Goal: Transaction & Acquisition: Purchase product/service

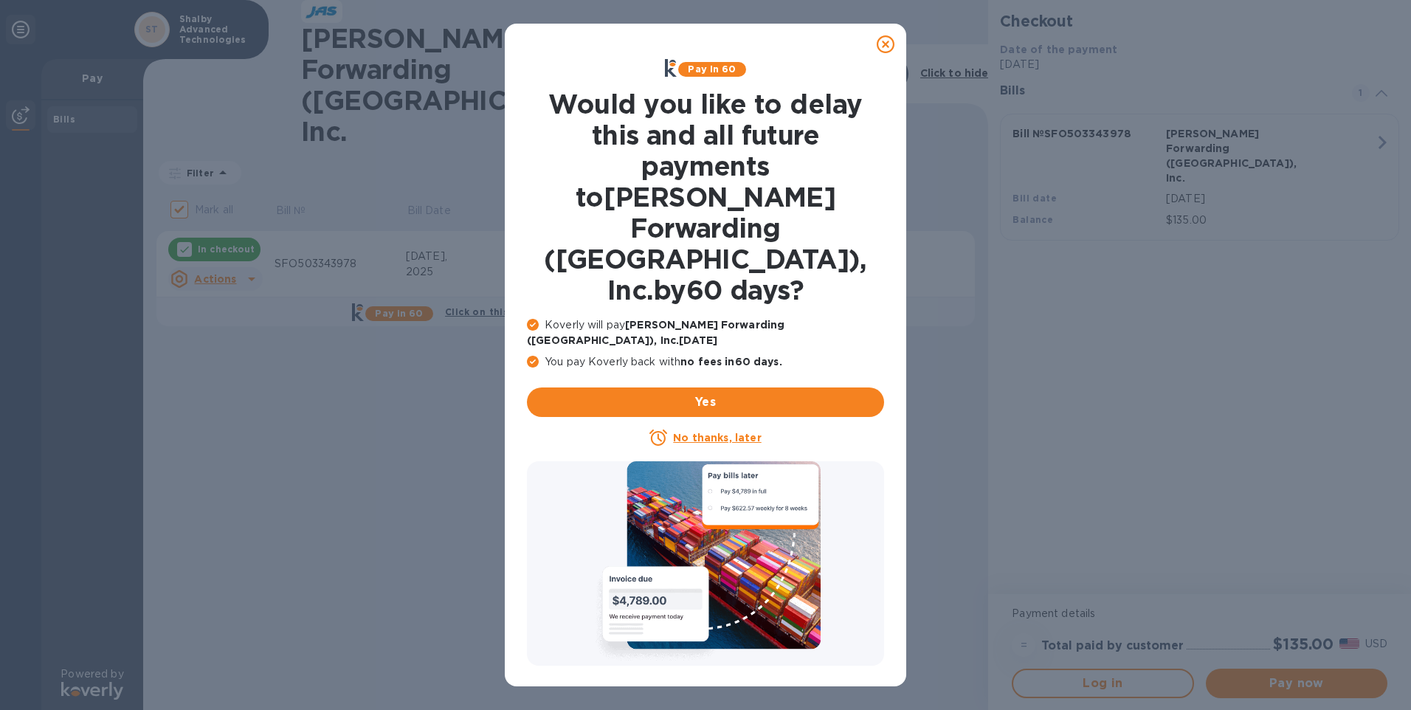
click at [890, 45] on icon at bounding box center [886, 44] width 18 height 18
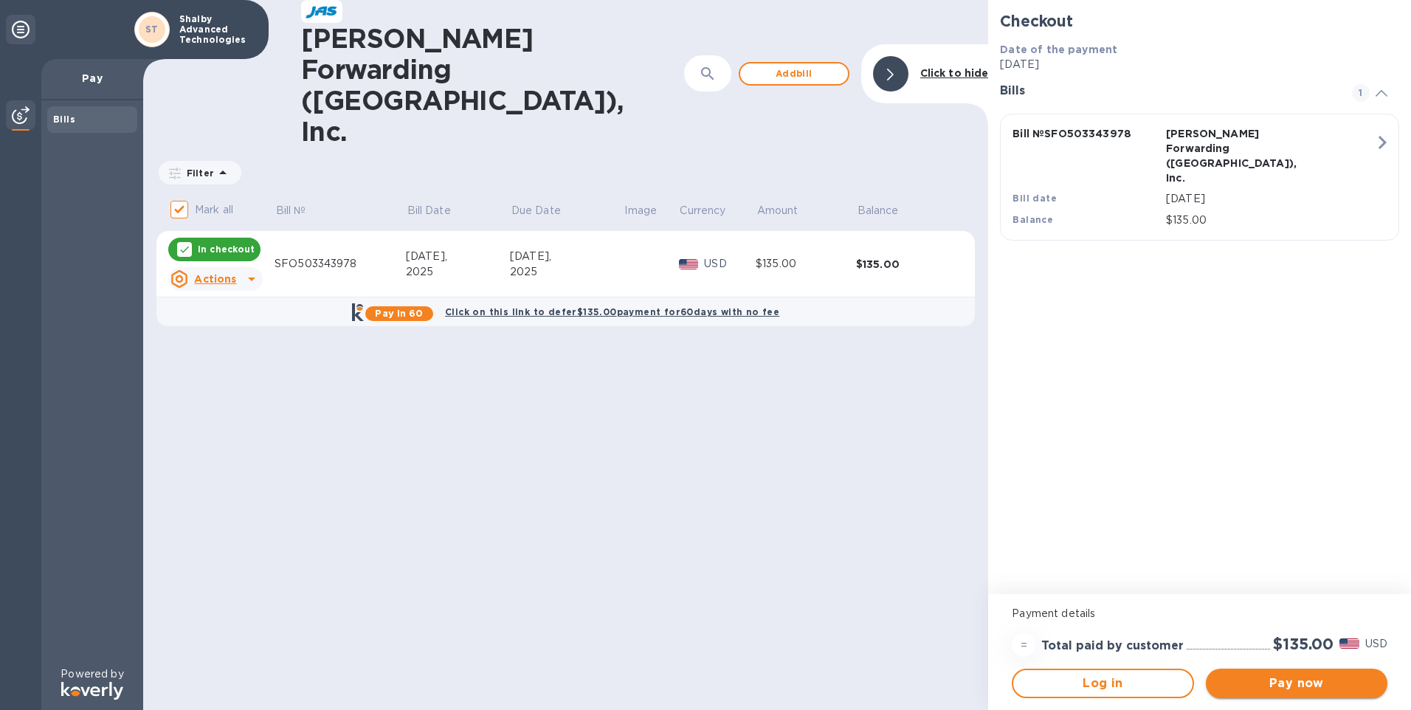
click at [1337, 680] on span "Pay now" at bounding box center [1297, 684] width 158 height 18
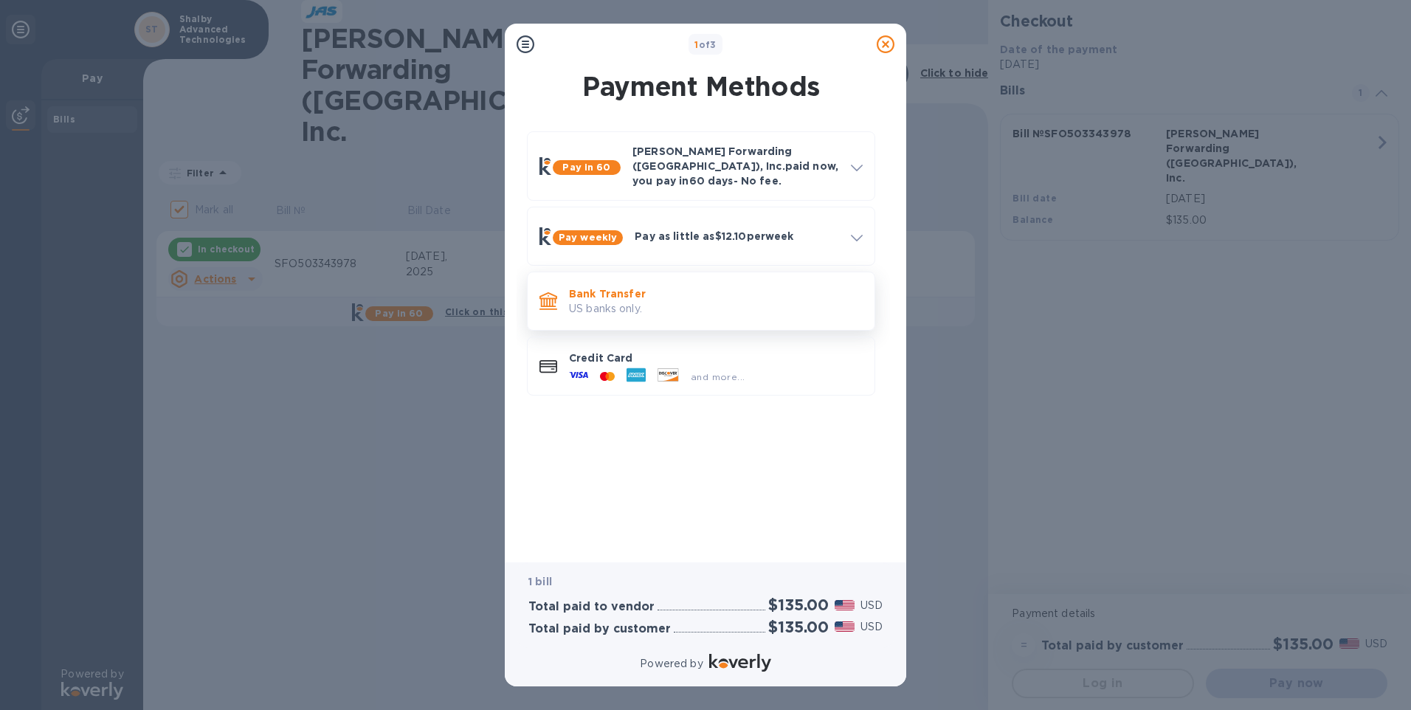
click at [624, 301] on p "US banks only." at bounding box center [716, 308] width 294 height 15
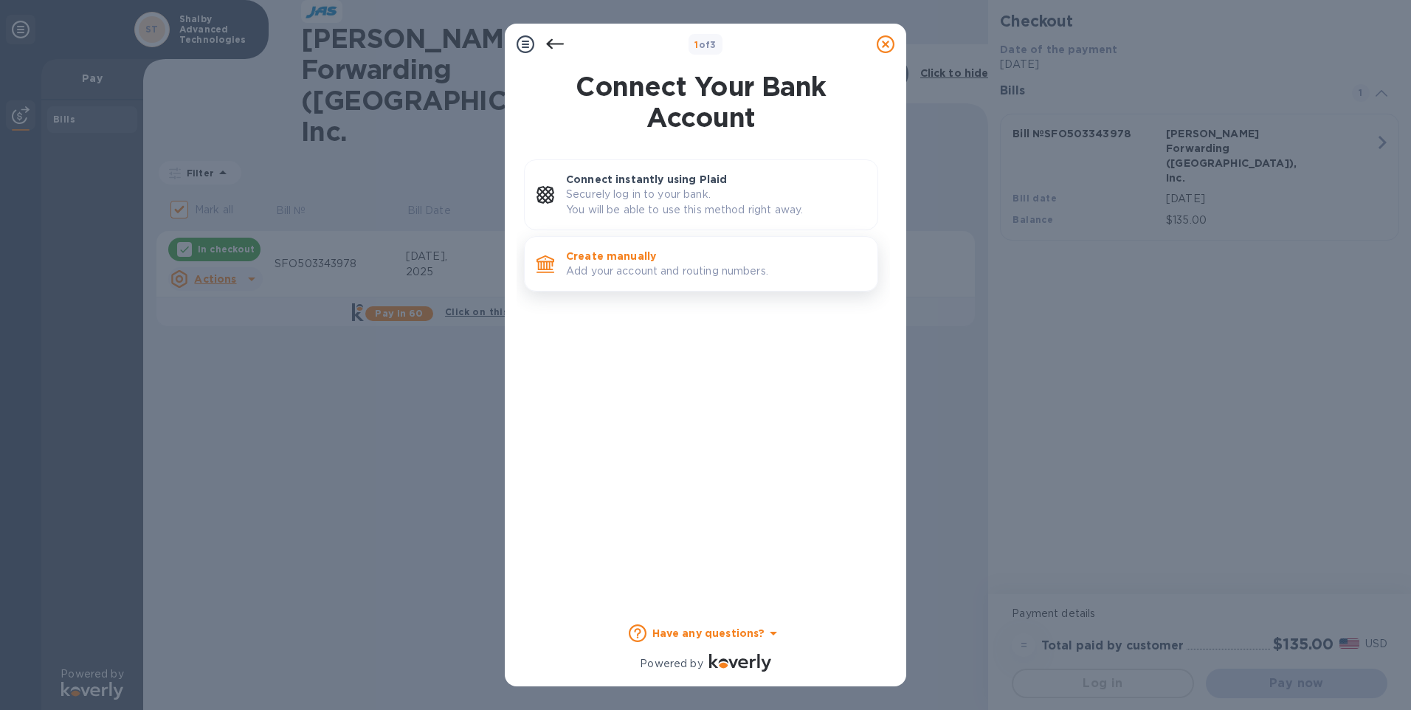
click at [615, 260] on p "Create manually" at bounding box center [716, 256] width 300 height 15
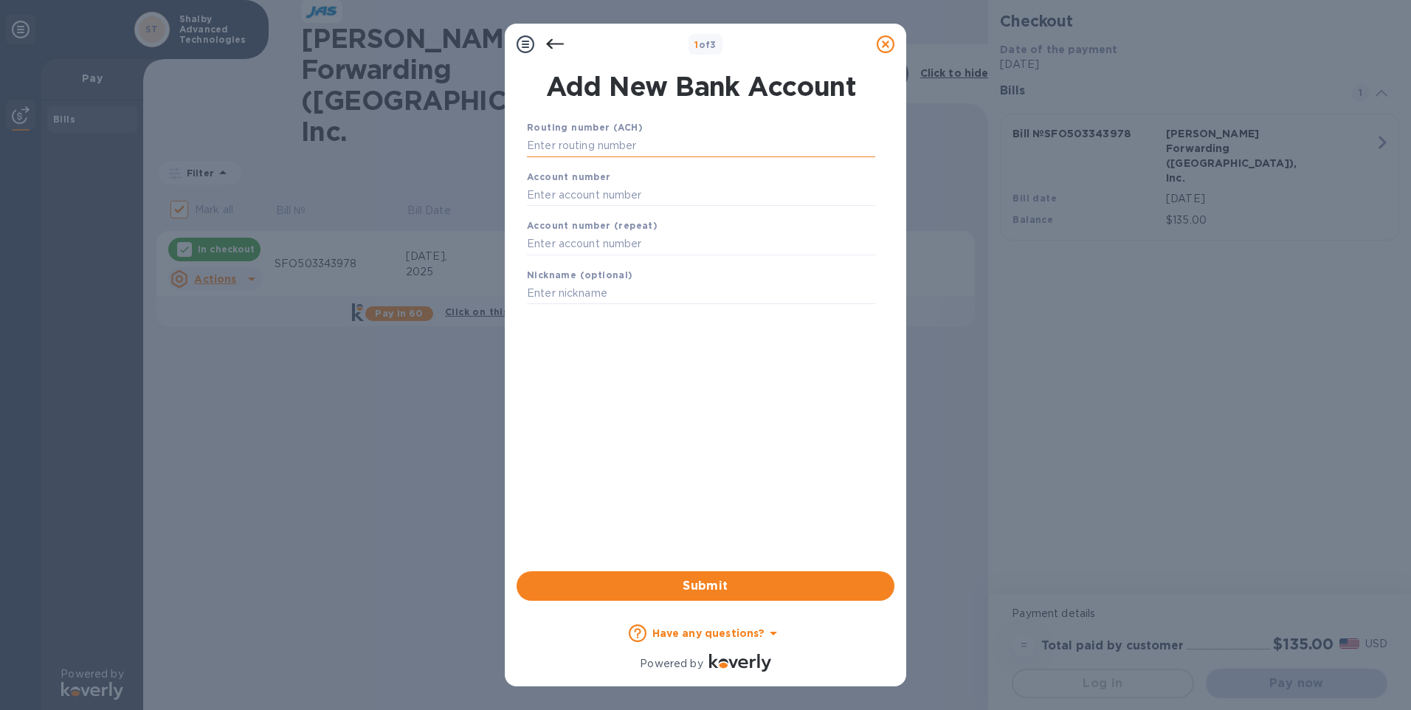
click at [599, 138] on input "text" at bounding box center [701, 146] width 348 height 22
click at [571, 132] on b "Routing number (ACH)" at bounding box center [585, 127] width 116 height 11
click at [565, 145] on input "text" at bounding box center [701, 146] width 348 height 22
type input "021000089"
click at [545, 224] on input "text" at bounding box center [701, 213] width 348 height 22
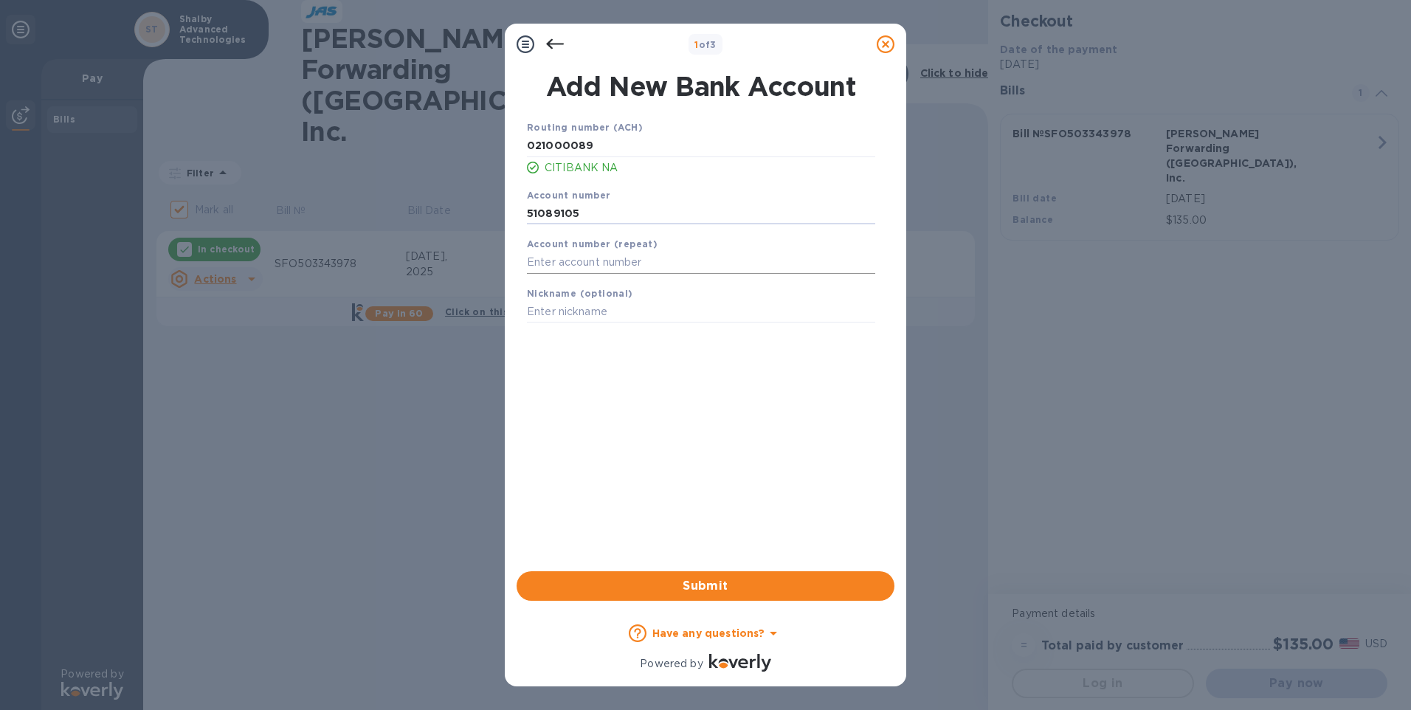
type input "51089105"
click at [544, 266] on input "text" at bounding box center [701, 263] width 348 height 22
type input "51089105"
click at [582, 404] on div "Routing number (ACH) [US_BANK_ROUTING_MICR] CITIBANK NA Account number [FINANCI…" at bounding box center [701, 326] width 378 height 437
click at [658, 584] on span "Submit" at bounding box center [705, 586] width 354 height 18
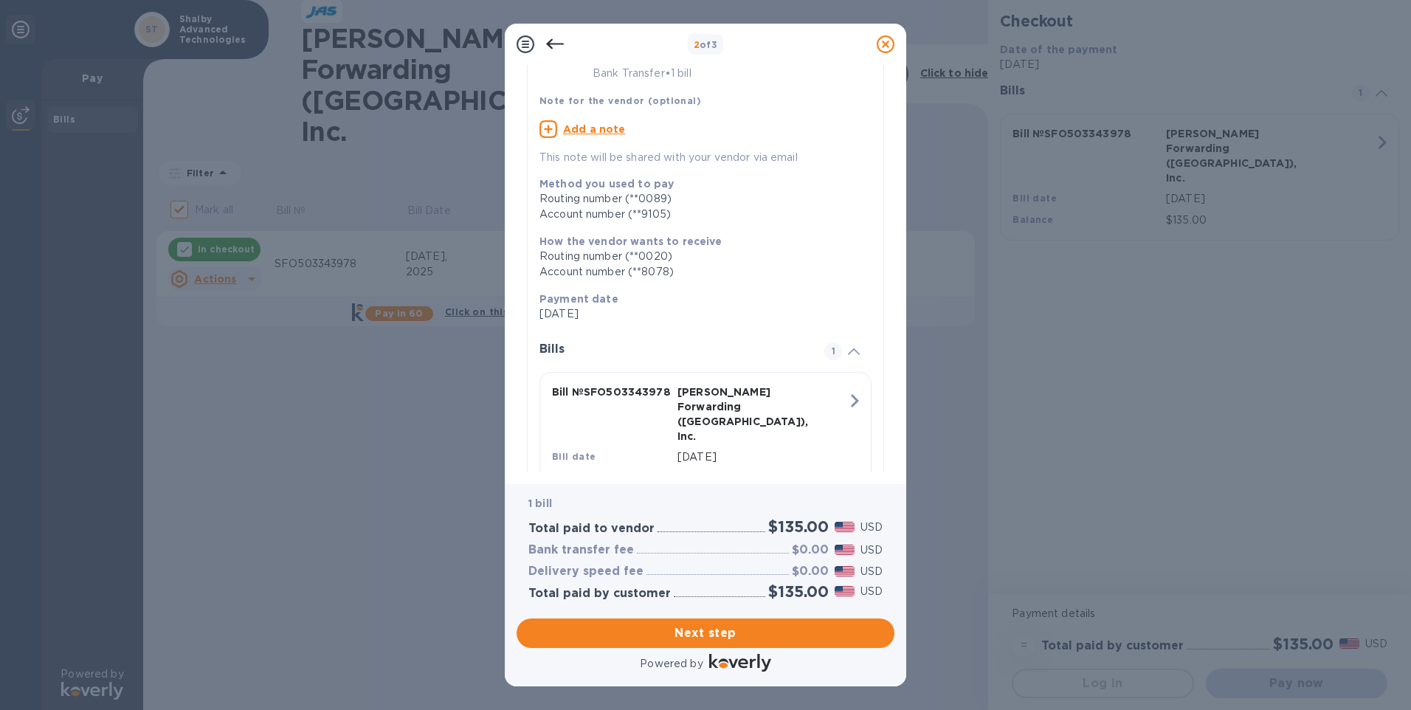
scroll to position [113, 0]
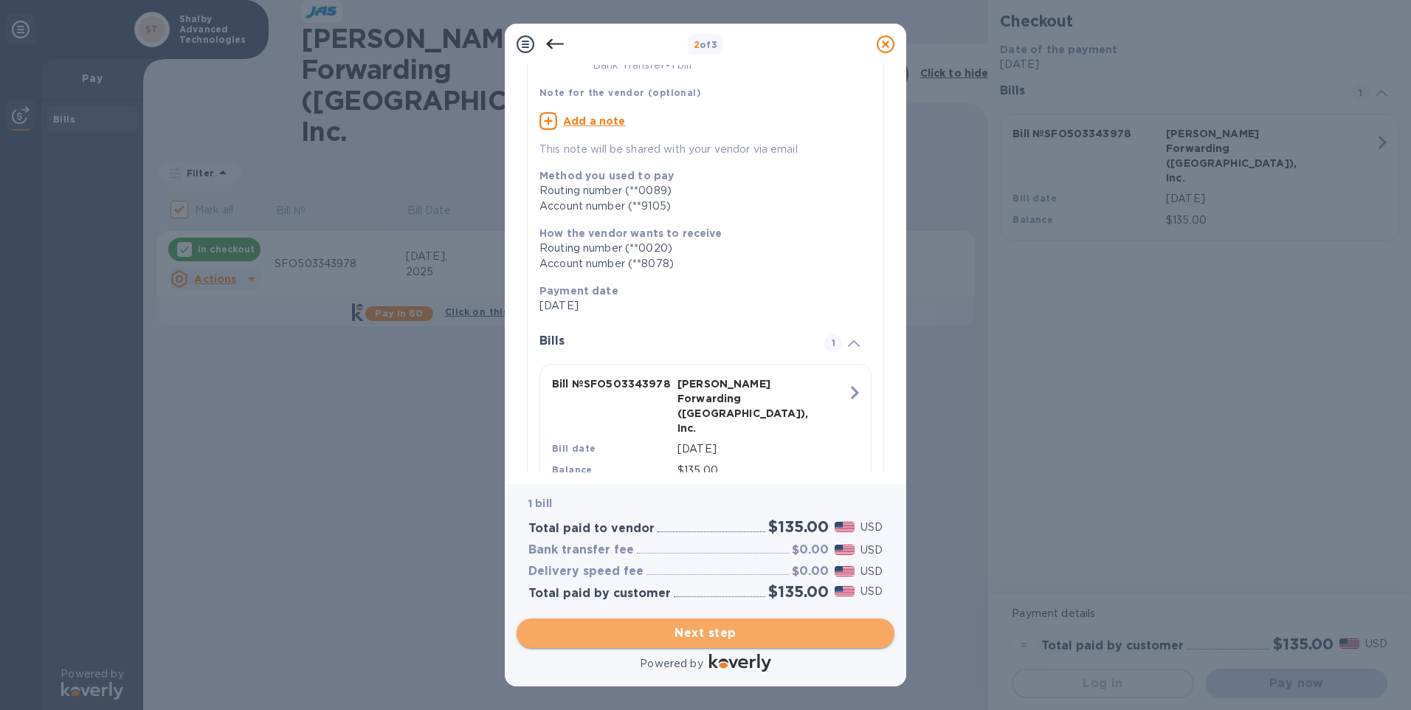
click at [714, 639] on span "Next step" at bounding box center [705, 633] width 354 height 18
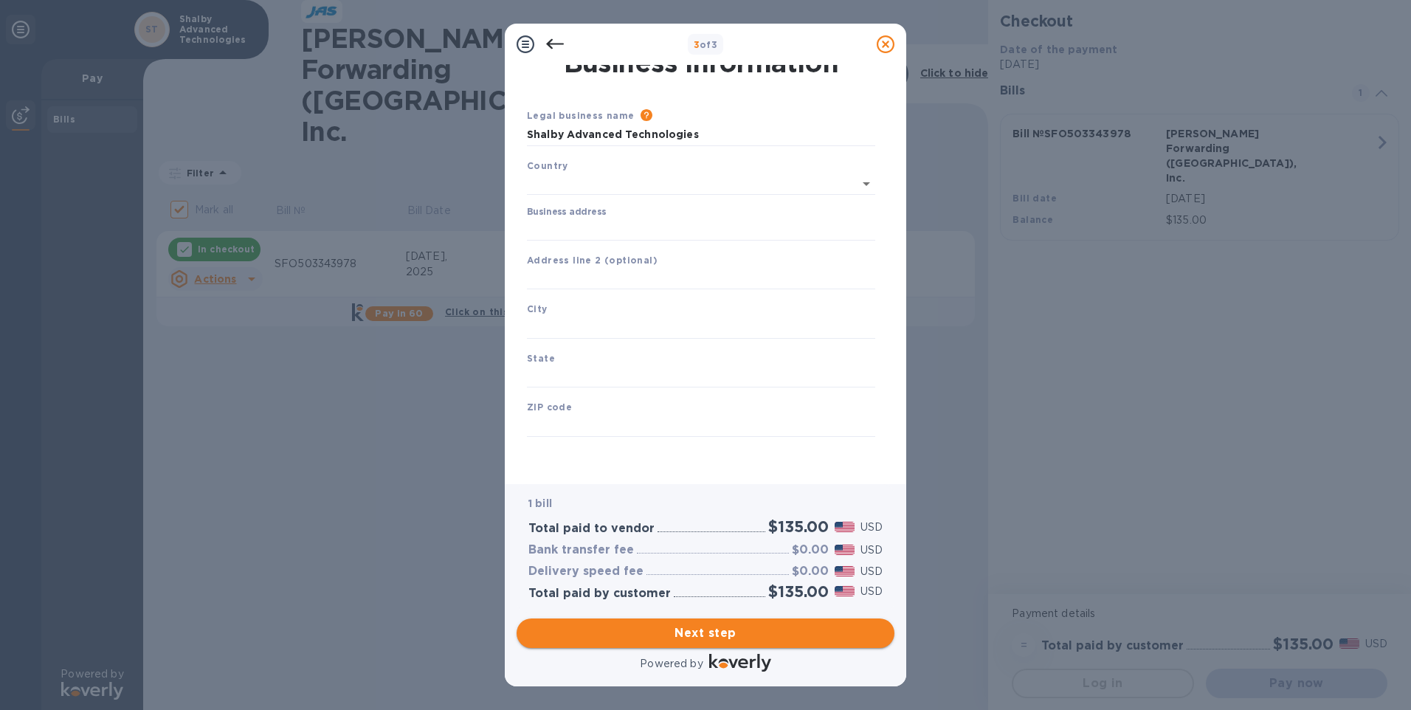
type input "[GEOGRAPHIC_DATA]"
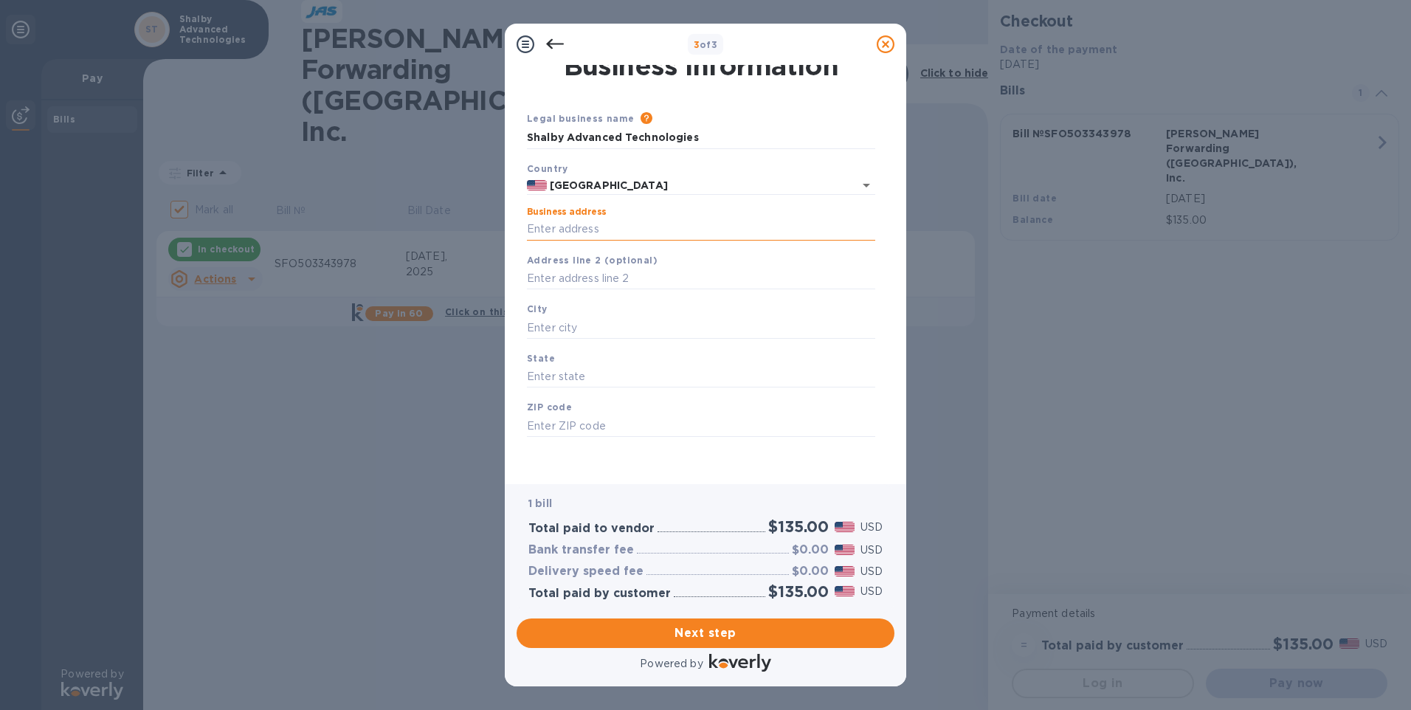
click at [605, 228] on input "Business address" at bounding box center [701, 229] width 348 height 22
type input "[STREET_ADDRESS][PERSON_NAME]"
type input "[GEOGRAPHIC_DATA]"
type input "CA"
type input "95762"
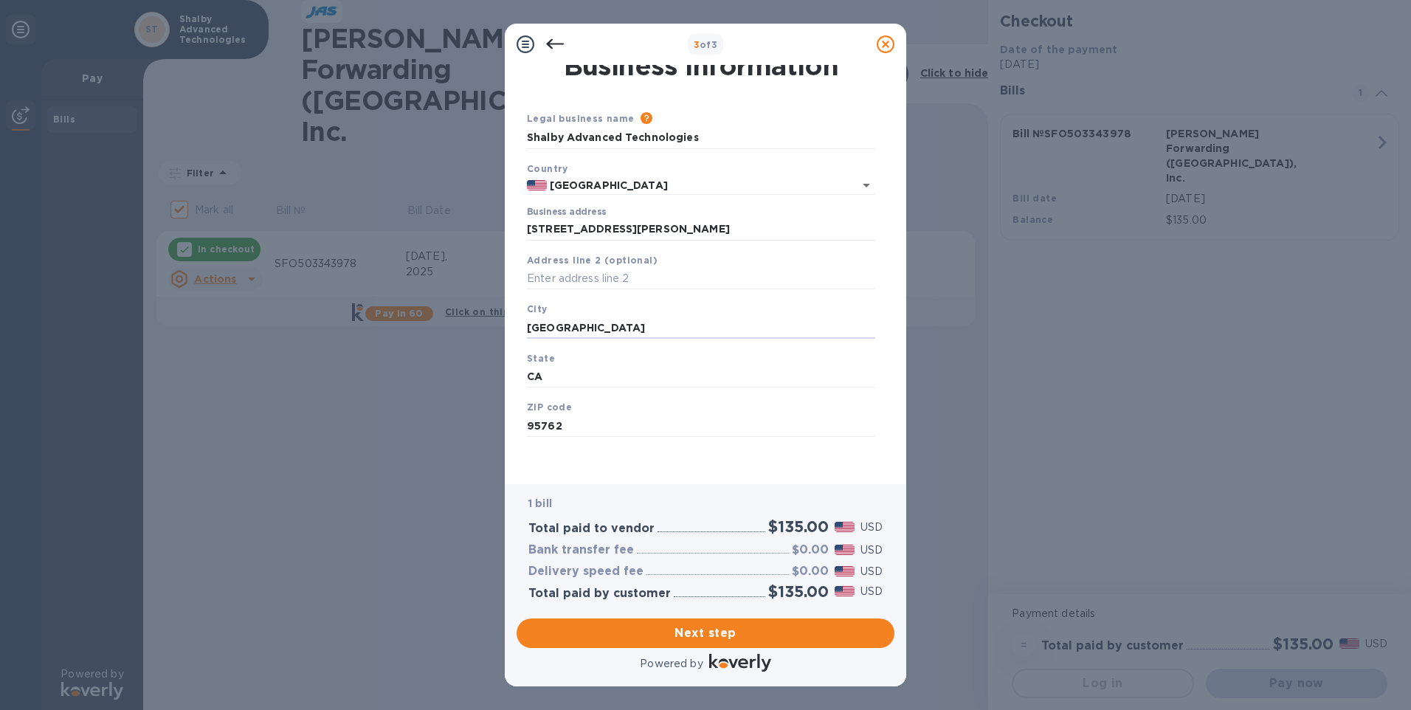
drag, startPoint x: 628, startPoint y: 332, endPoint x: 438, endPoint y: 343, distance: 190.0
click at [439, 343] on div "3 of 3 Business Information Legal business name Please provide the legal name t…" at bounding box center [705, 355] width 1411 height 710
type input "[GEOGRAPHIC_DATA]"
click at [692, 630] on span "Next step" at bounding box center [705, 633] width 354 height 18
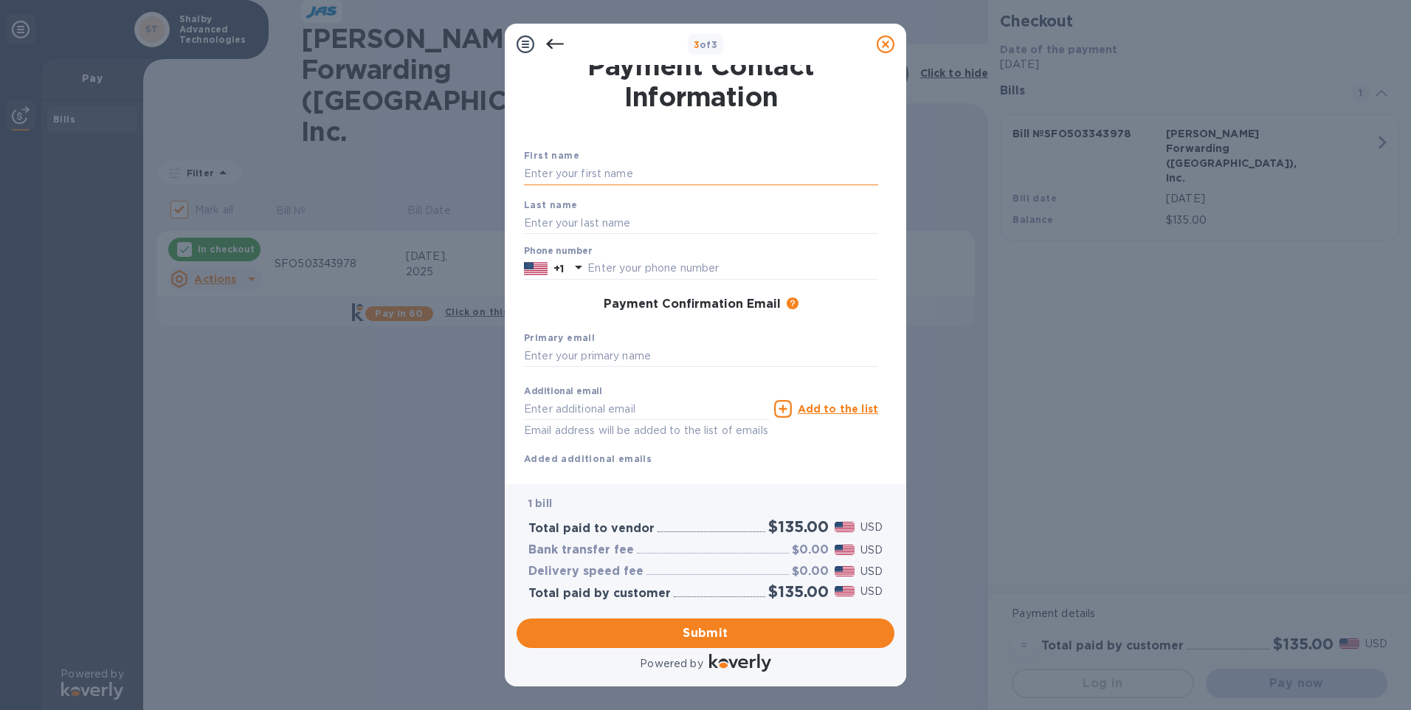
click at [577, 177] on input "text" at bounding box center [701, 174] width 354 height 22
type input "Marielle"
type input "[PERSON_NAME]"
type input "9167904315"
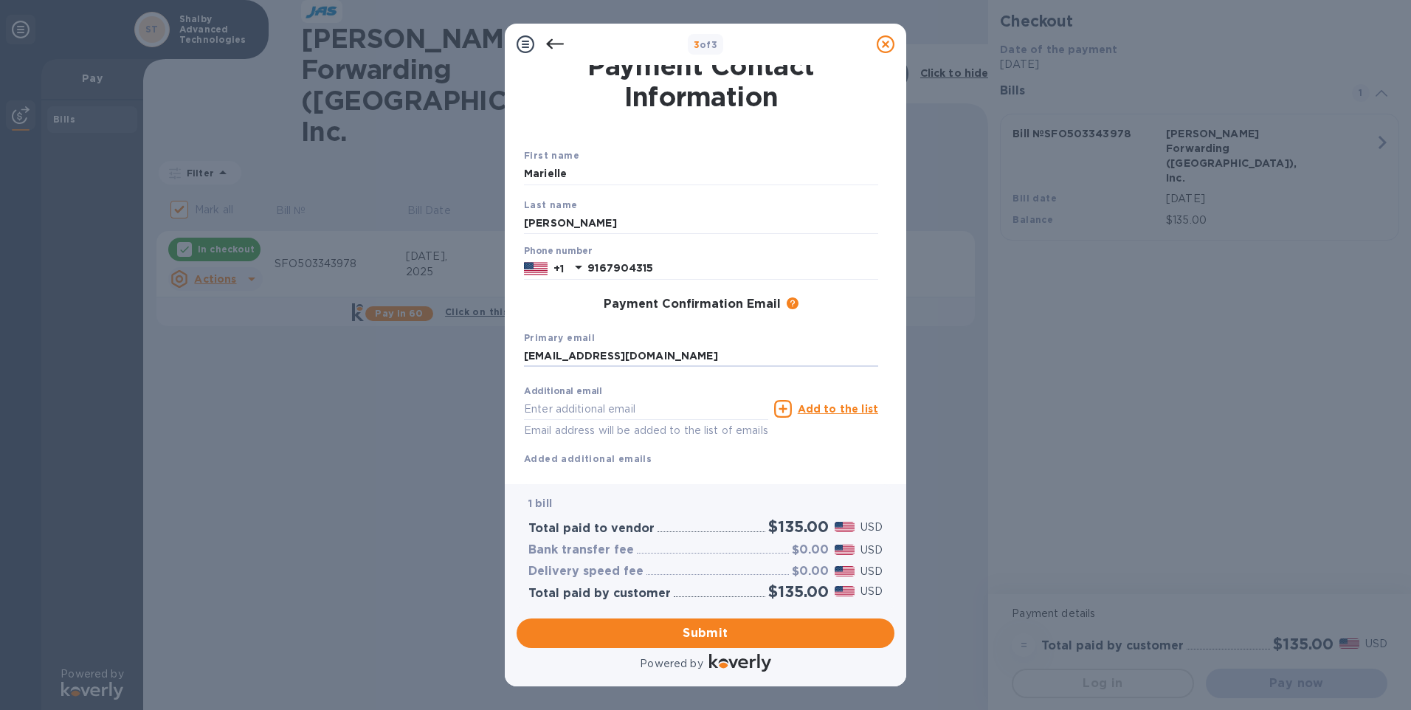
type input "[EMAIL_ADDRESS][DOMAIN_NAME]"
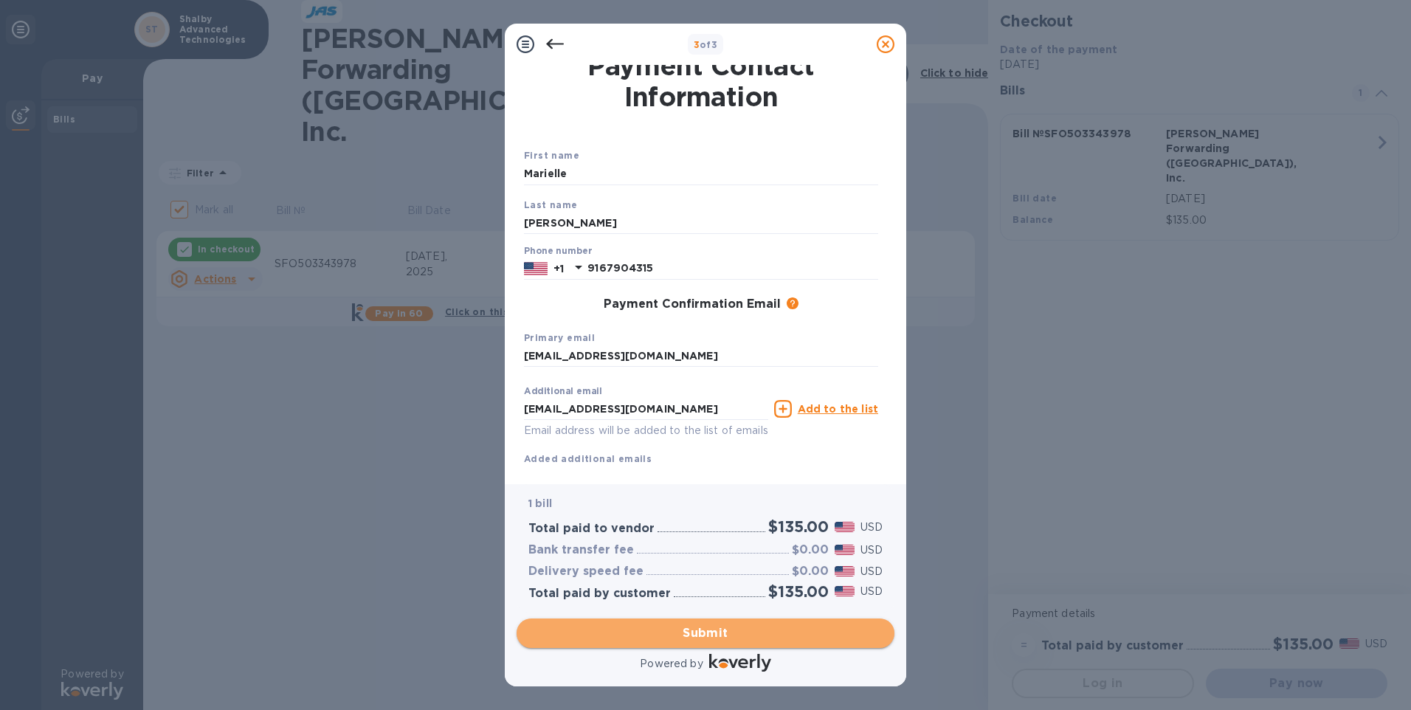
click at [670, 640] on span "Submit" at bounding box center [705, 633] width 354 height 18
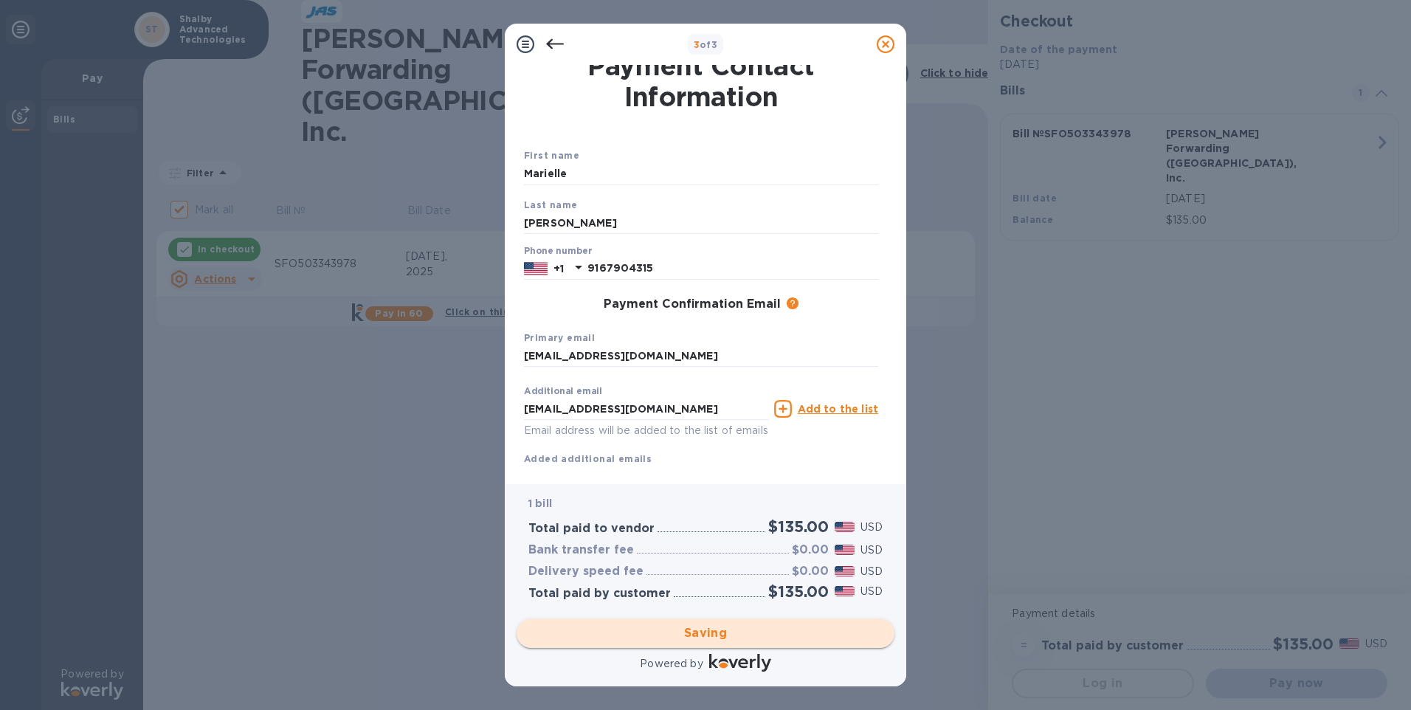
checkbox input "false"
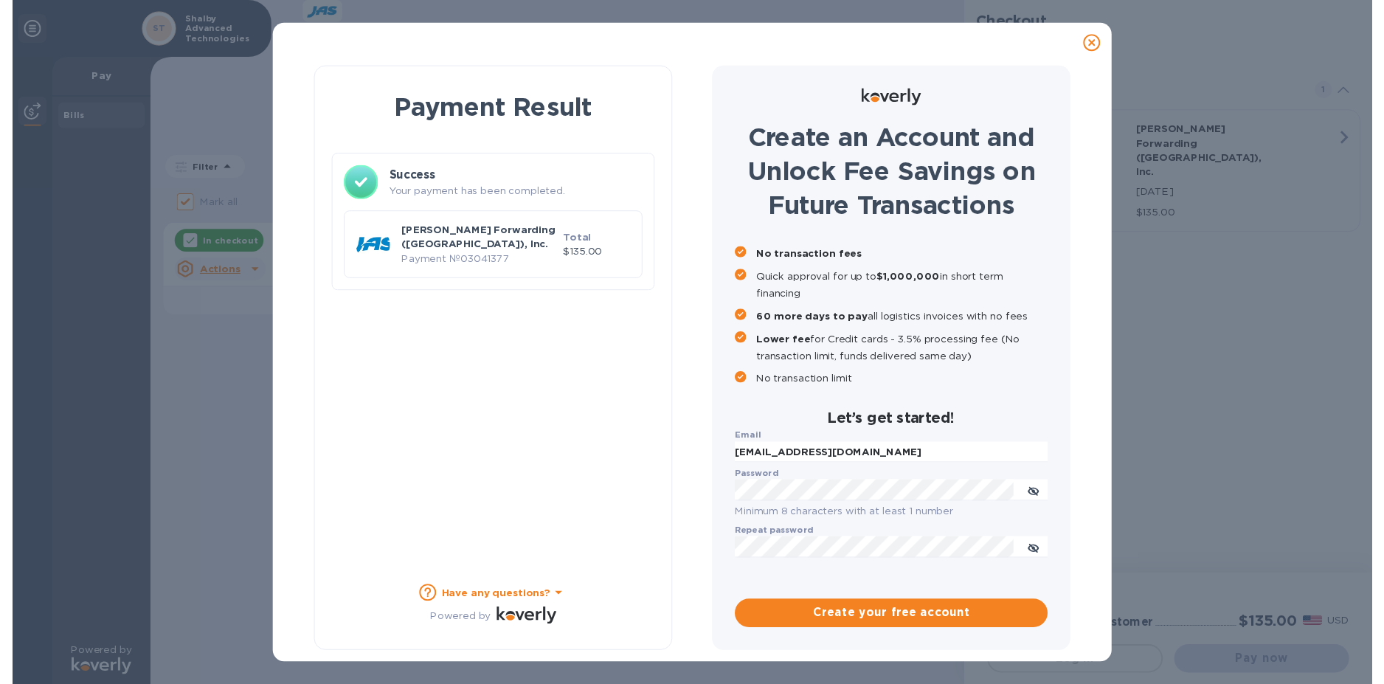
scroll to position [0, 0]
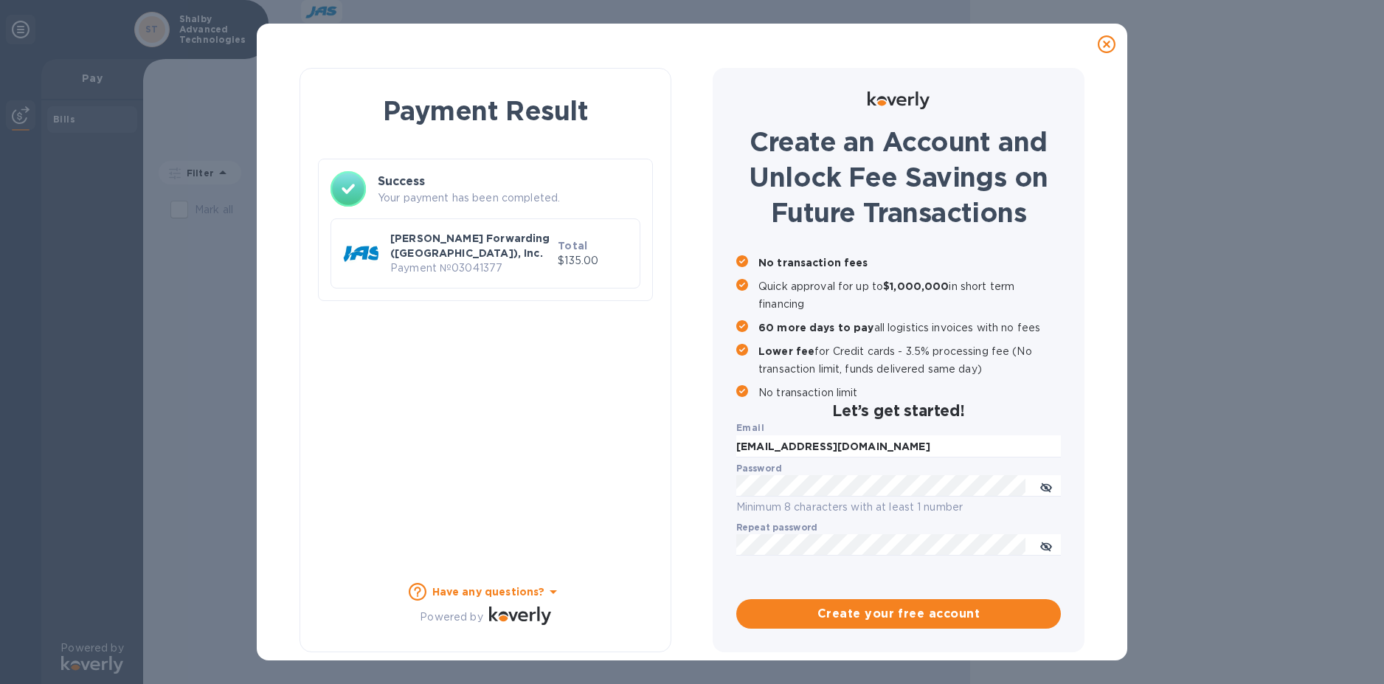
click at [1275, 254] on div "Payment Result Success Your payment has been completed. [PERSON_NAME] Forwardin…" at bounding box center [692, 342] width 1384 height 684
